Goal: Task Accomplishment & Management: Use online tool/utility

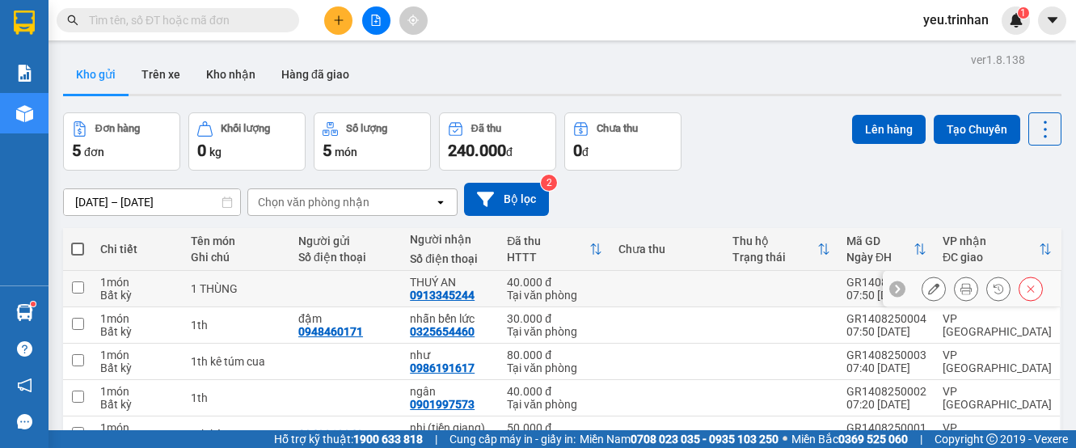
scroll to position [89, 0]
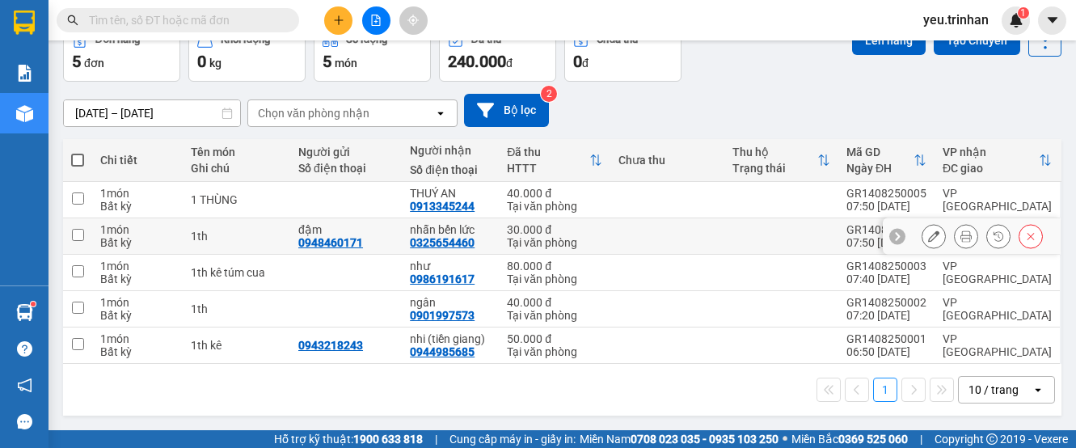
click at [82, 232] on input "checkbox" at bounding box center [78, 235] width 12 height 12
checkbox input "true"
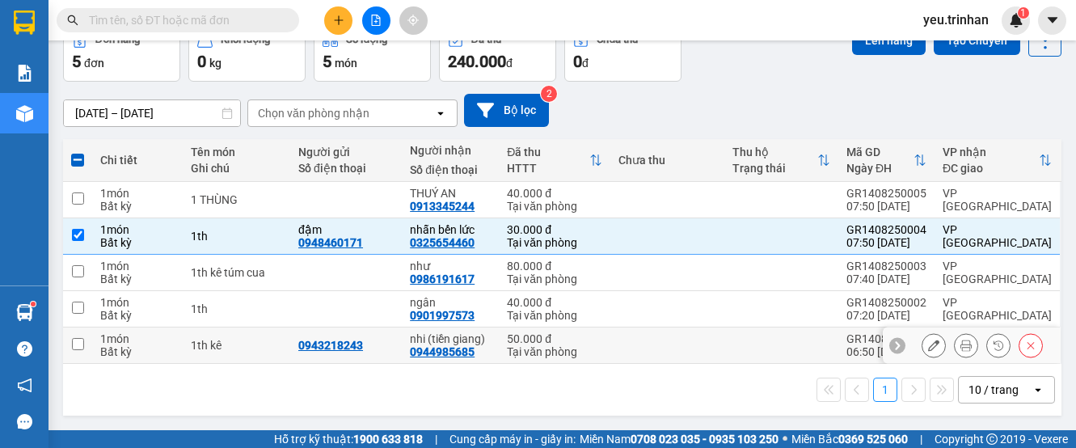
click at [72, 346] on input "checkbox" at bounding box center [78, 344] width 12 height 12
checkbox input "true"
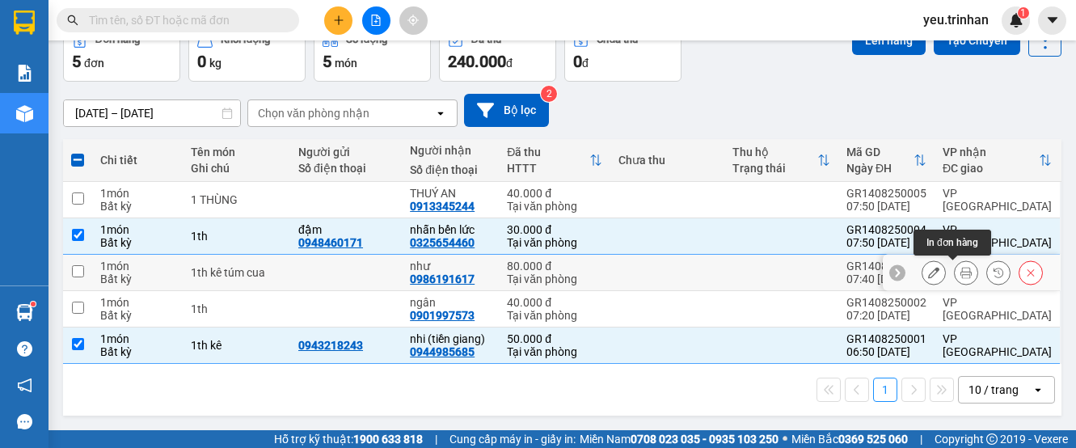
click at [960, 270] on icon at bounding box center [965, 272] width 11 height 11
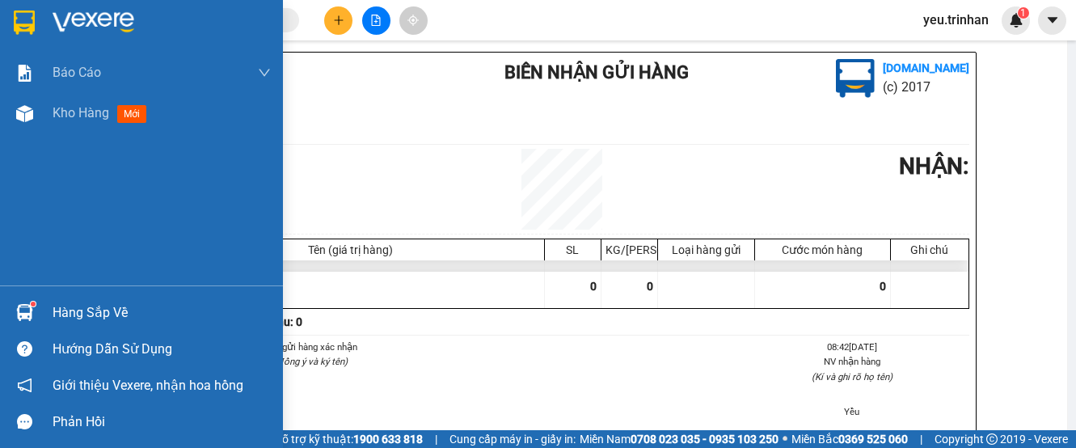
click at [21, 17] on img at bounding box center [24, 23] width 21 height 24
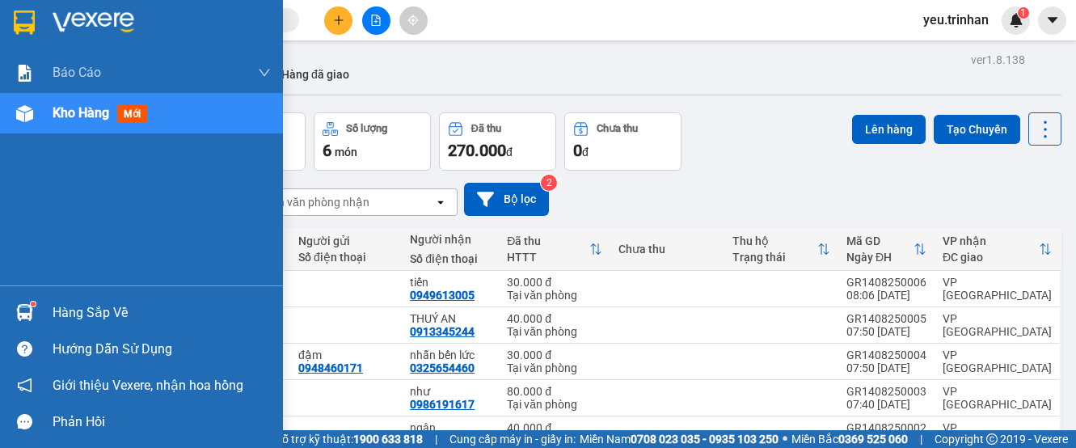
click at [36, 25] on div at bounding box center [25, 22] width 28 height 28
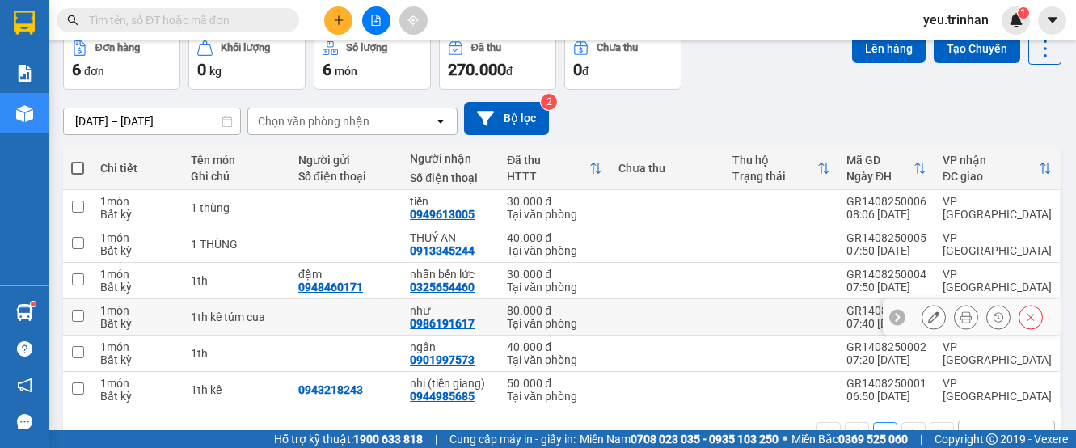
scroll to position [125, 0]
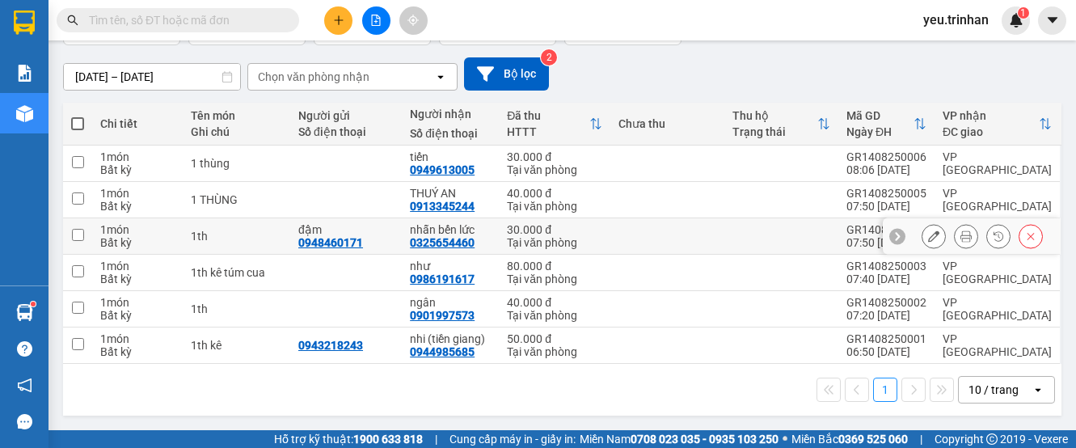
click at [75, 227] on td at bounding box center [77, 236] width 29 height 36
checkbox input "true"
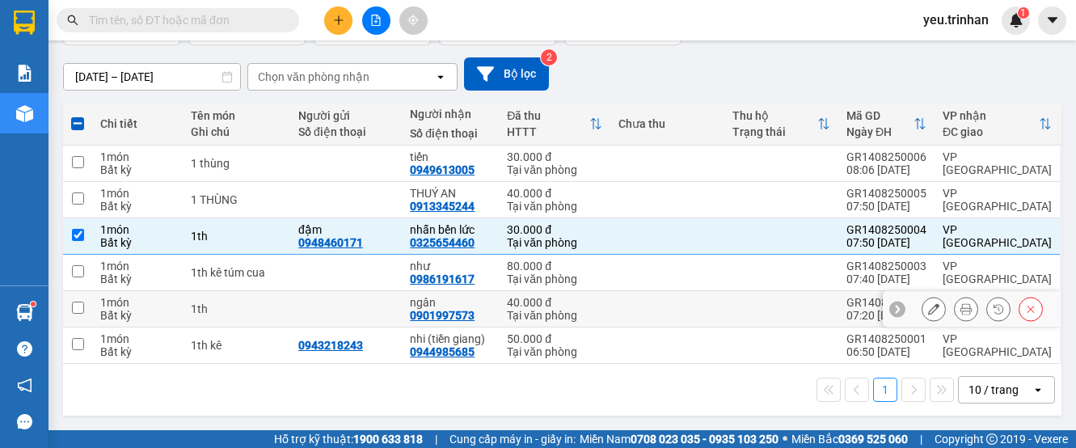
click at [82, 303] on input "checkbox" at bounding box center [78, 307] width 12 height 12
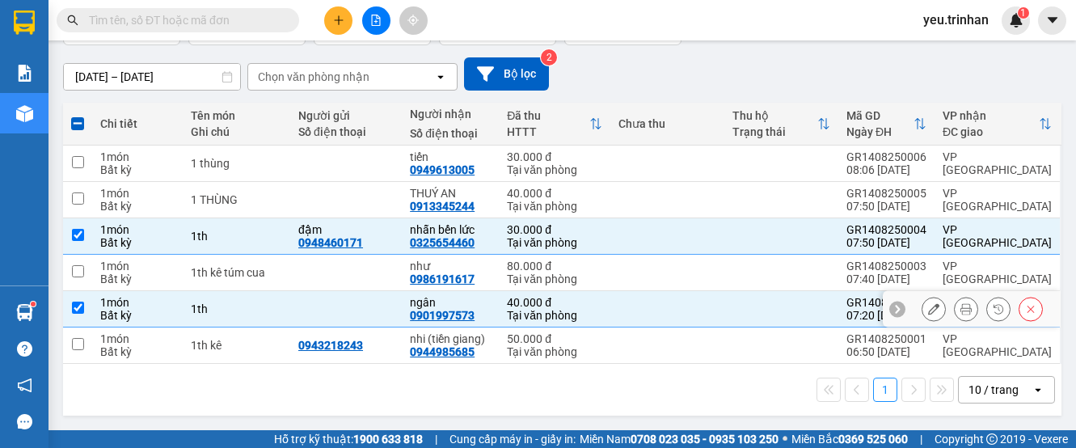
drag, startPoint x: 81, startPoint y: 305, endPoint x: 78, endPoint y: 330, distance: 25.3
click at [79, 313] on input "checkbox" at bounding box center [78, 307] width 12 height 12
checkbox input "false"
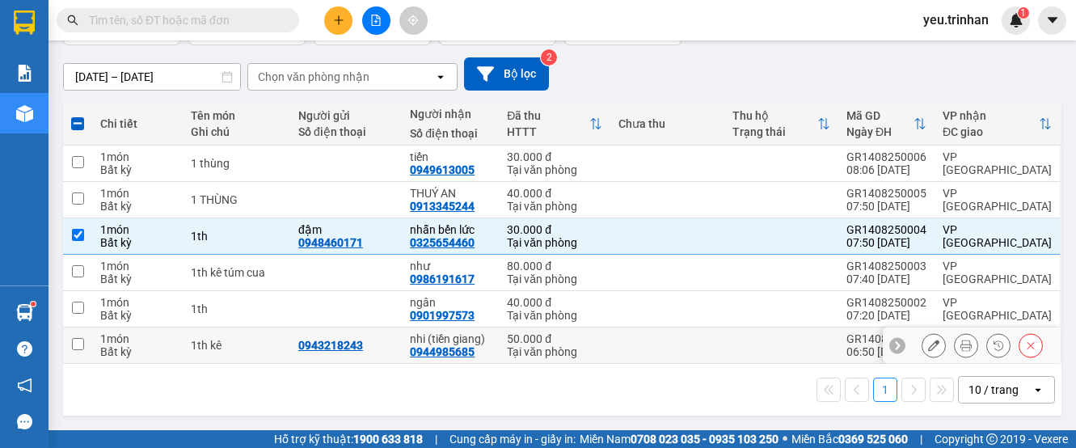
click at [78, 348] on input "checkbox" at bounding box center [78, 344] width 12 height 12
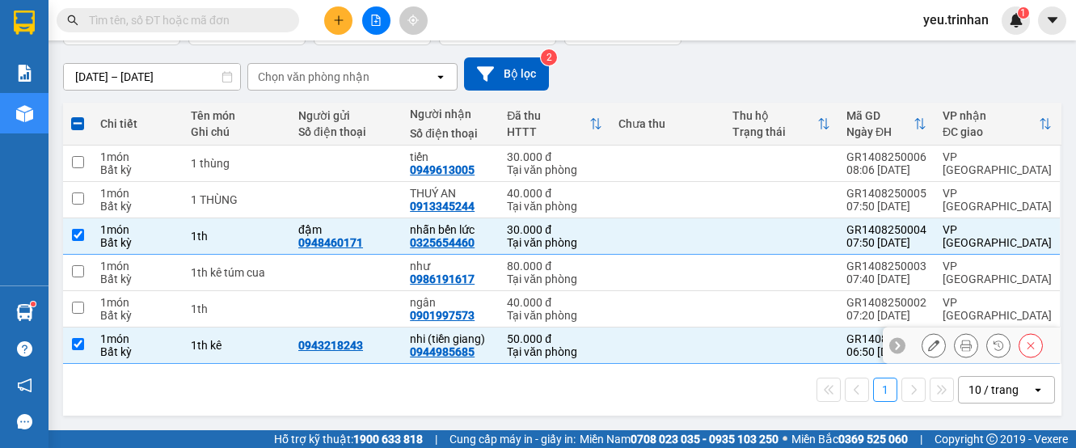
click at [78, 344] on input "checkbox" at bounding box center [78, 344] width 12 height 12
checkbox input "false"
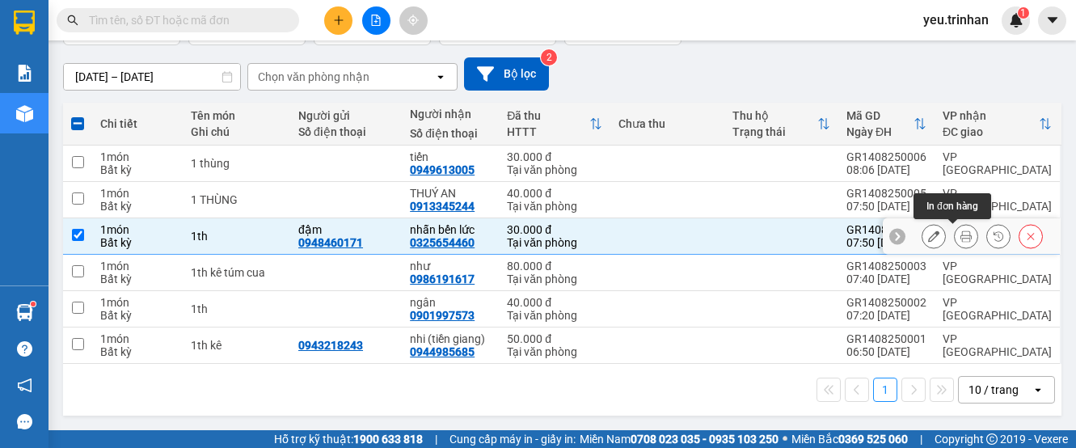
click at [960, 238] on icon at bounding box center [965, 235] width 11 height 11
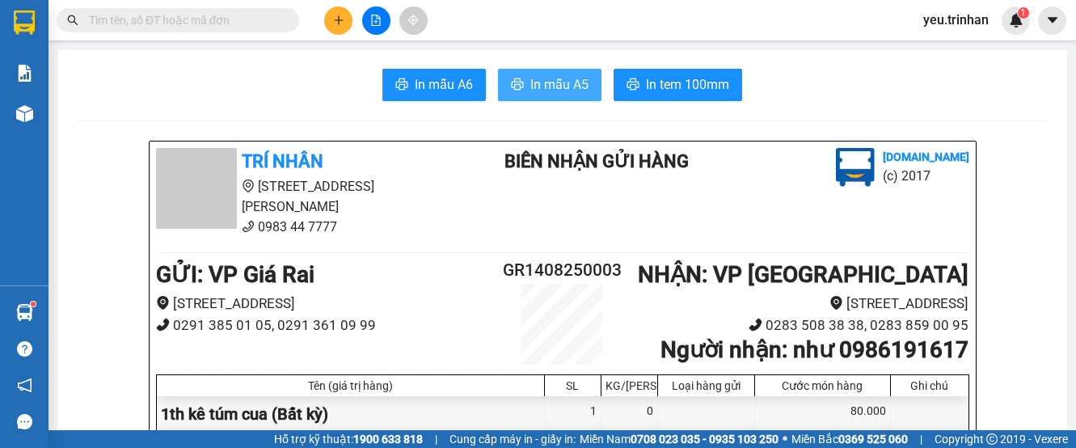
click at [554, 75] on span "In mẫu A5" at bounding box center [559, 84] width 58 height 20
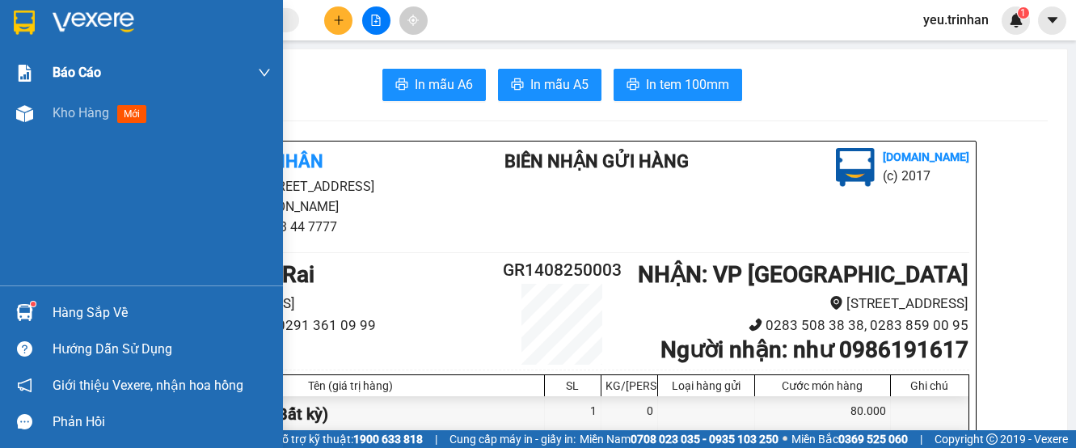
drag, startPoint x: 26, startPoint y: 27, endPoint x: 88, endPoint y: 66, distance: 73.8
click at [26, 27] on img at bounding box center [24, 23] width 21 height 24
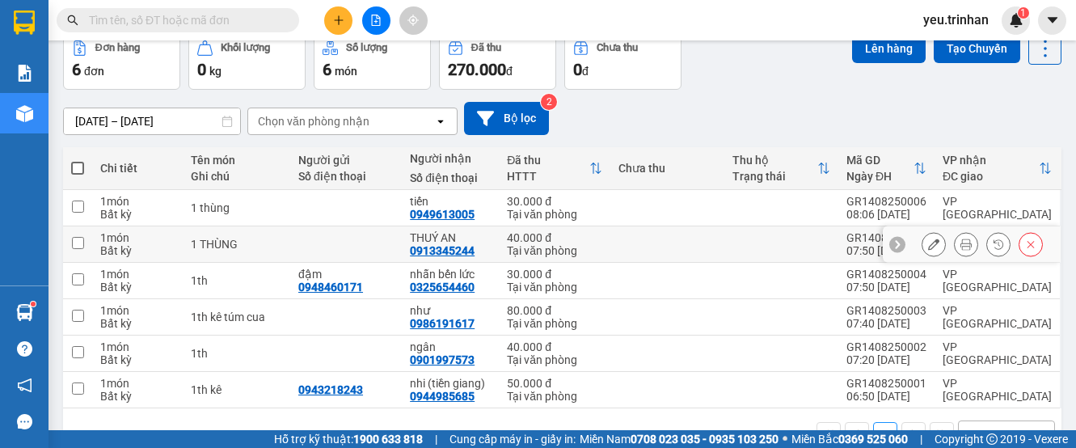
scroll to position [125, 0]
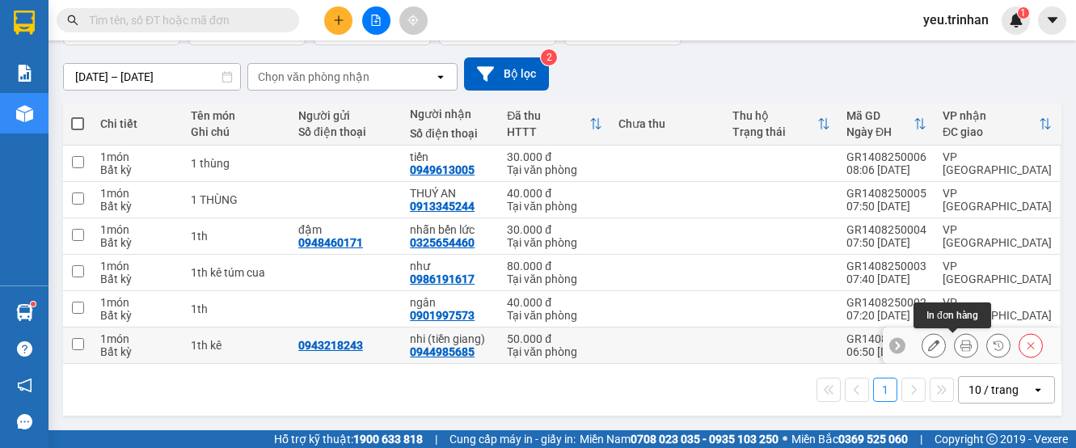
click at [960, 345] on icon at bounding box center [965, 344] width 11 height 11
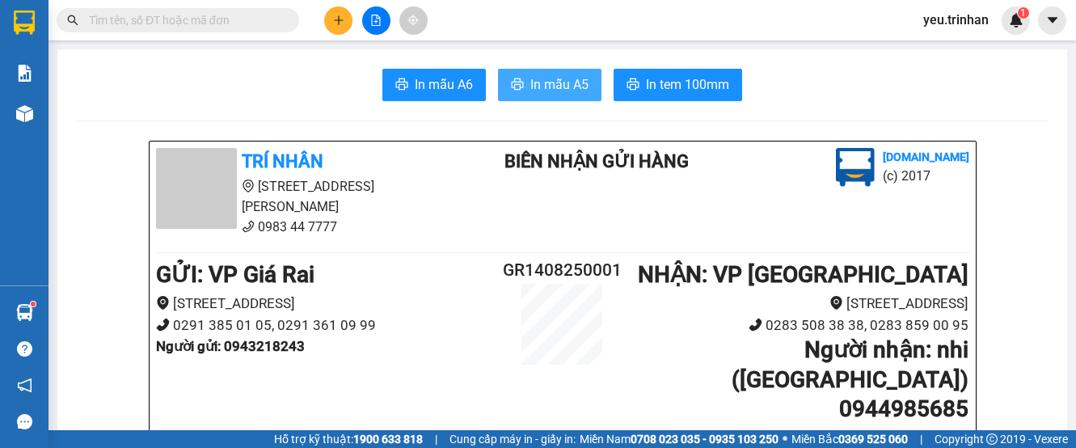
click at [530, 84] on span "In mẫu A5" at bounding box center [559, 84] width 58 height 20
drag, startPoint x: 617, startPoint y: 67, endPoint x: 421, endPoint y: 38, distance: 197.7
click at [15, 15] on img at bounding box center [24, 23] width 21 height 24
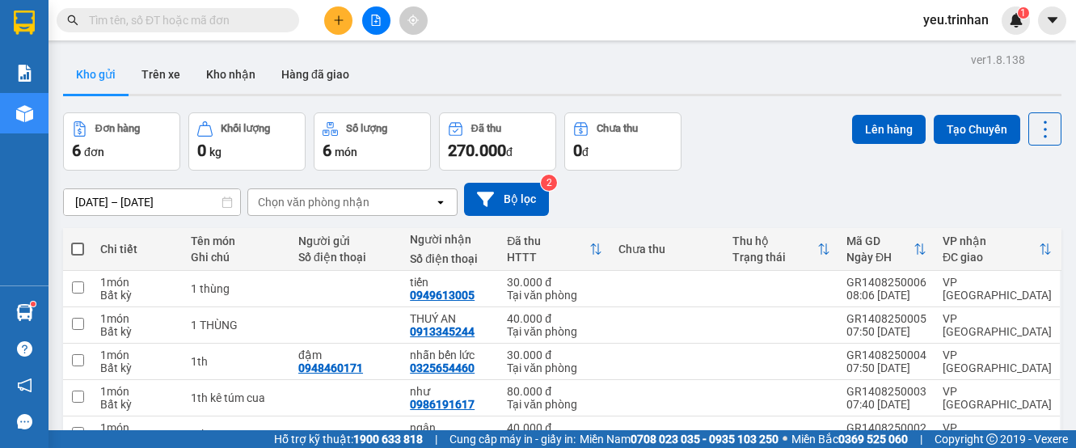
scroll to position [125, 0]
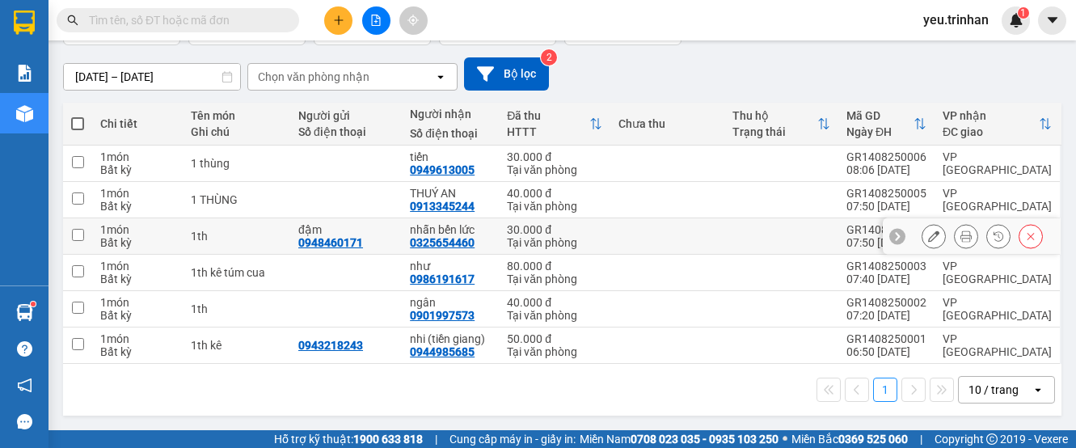
drag, startPoint x: 79, startPoint y: 233, endPoint x: 102, endPoint y: 222, distance: 24.9
click at [79, 233] on input "checkbox" at bounding box center [78, 235] width 12 height 12
checkbox input "true"
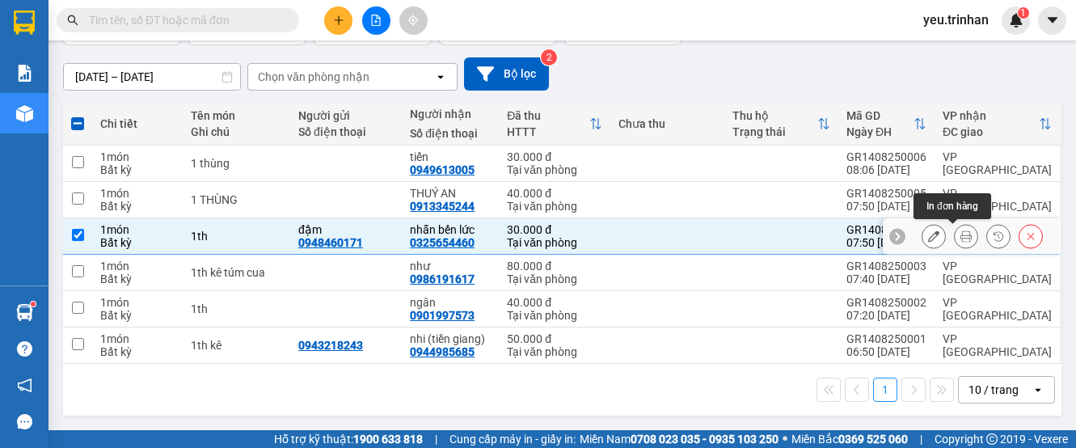
click at [960, 234] on icon at bounding box center [965, 235] width 11 height 11
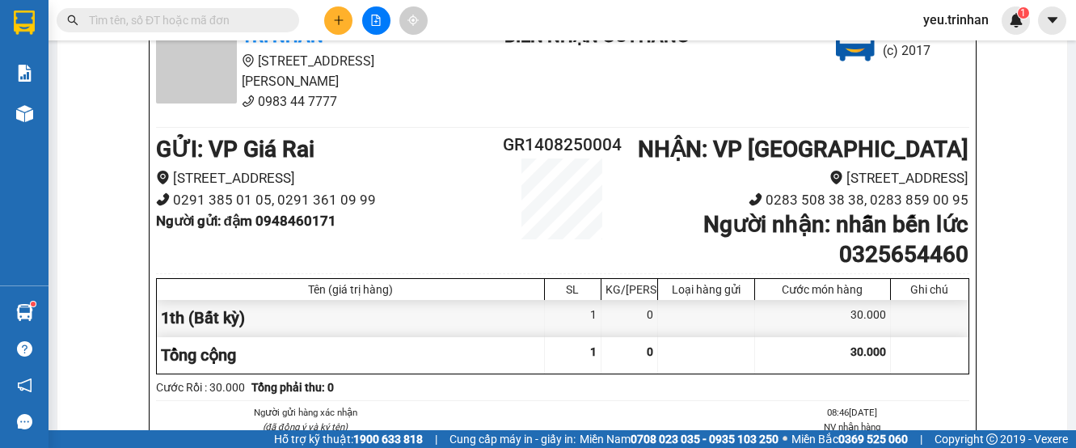
scroll to position [44, 0]
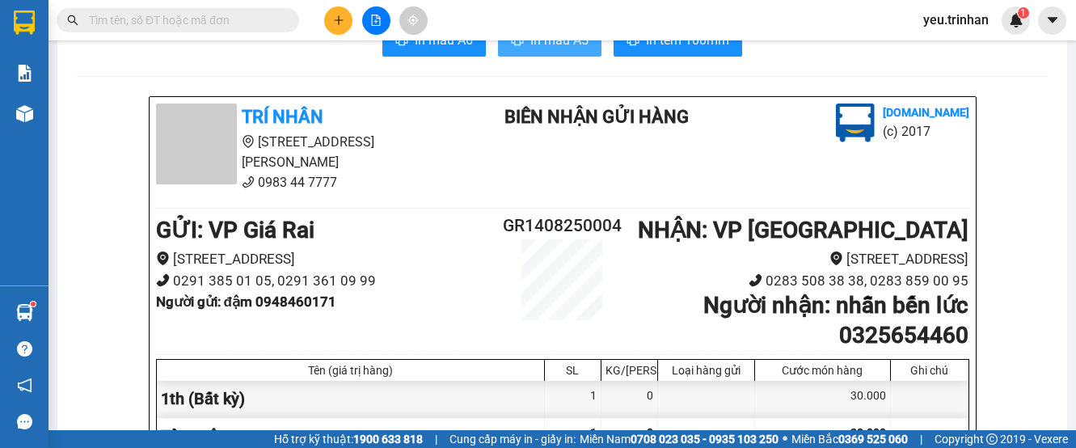
click at [564, 46] on span "In mẫu A5" at bounding box center [559, 40] width 58 height 20
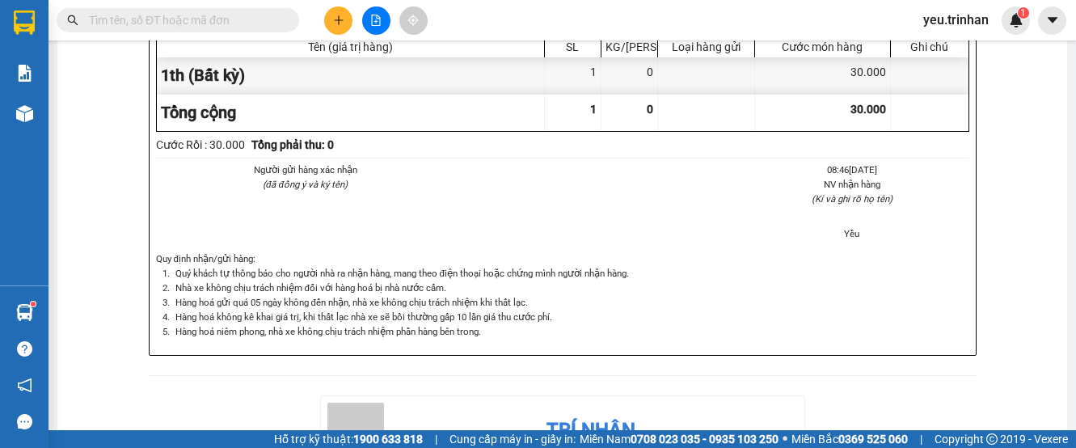
scroll to position [0, 0]
